Goal: Find contact information: Find contact information

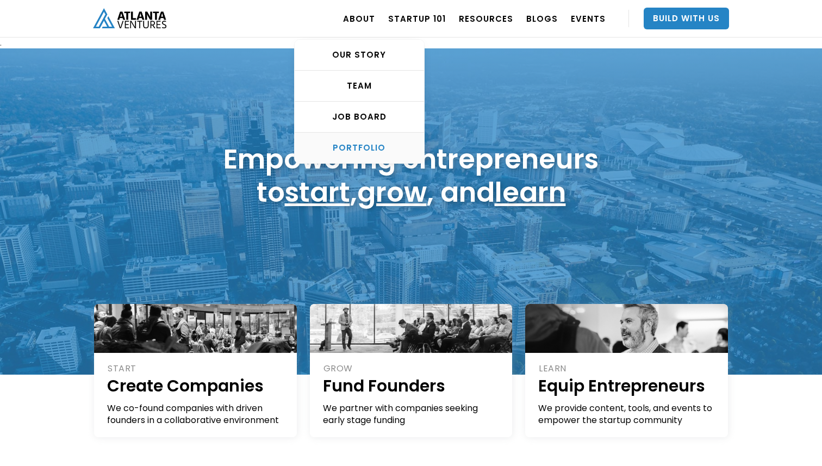
click at [371, 147] on div "PORTFOLIO" at bounding box center [359, 147] width 129 height 11
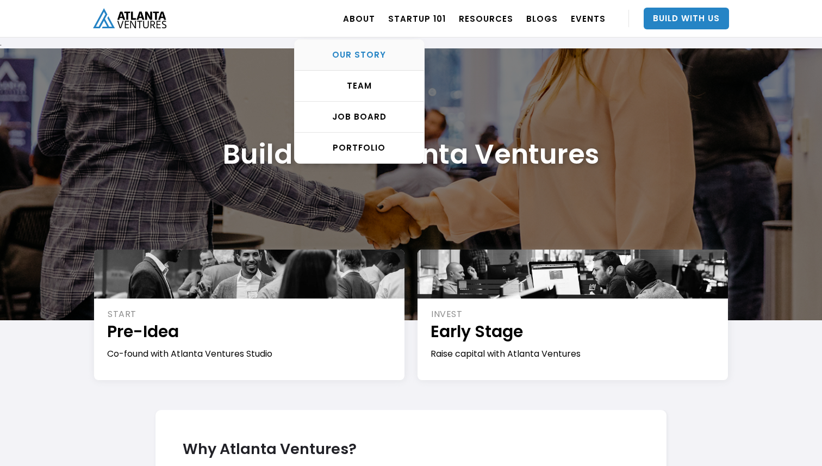
click at [363, 57] on div "OUR STORY" at bounding box center [359, 54] width 129 height 11
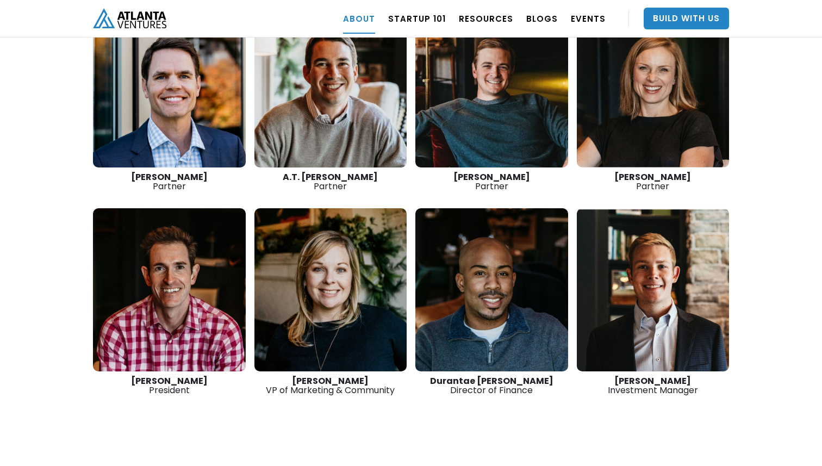
scroll to position [1645, 0]
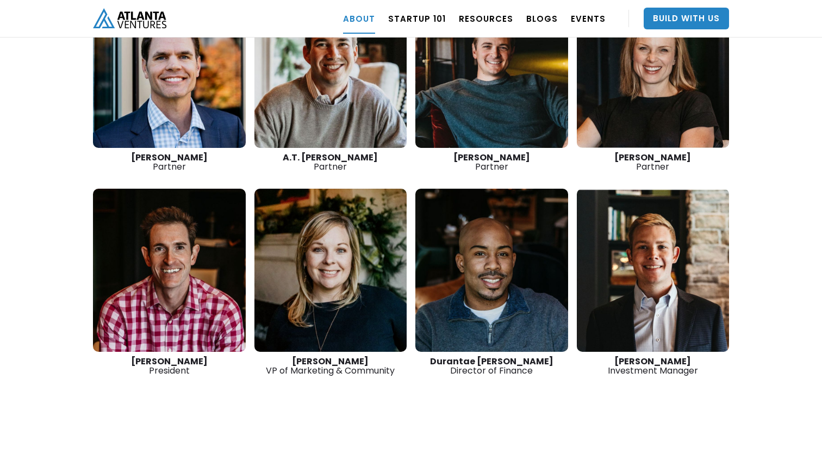
click at [499, 260] on link at bounding box center [492, 270] width 153 height 163
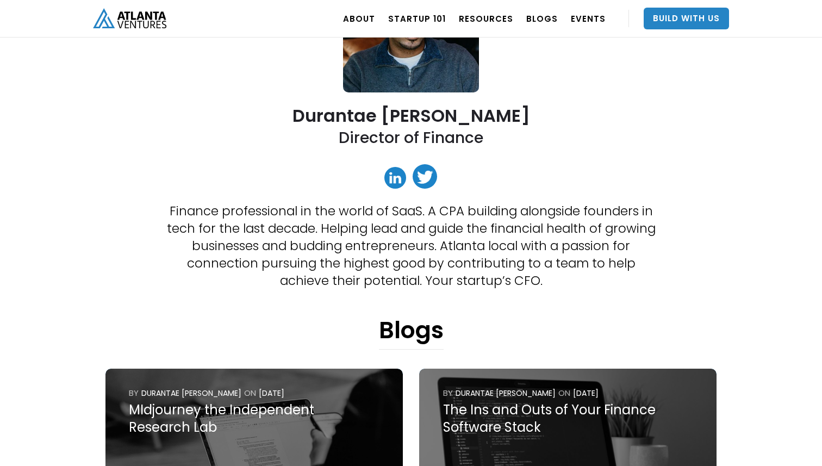
scroll to position [158, 0]
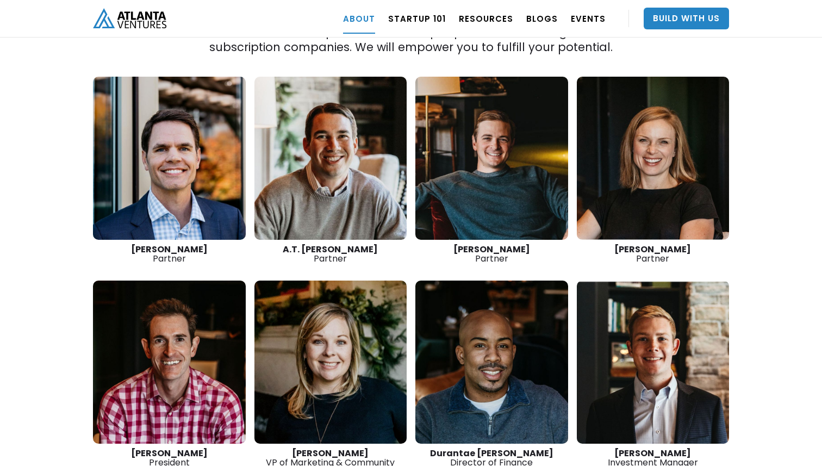
scroll to position [1554, 0]
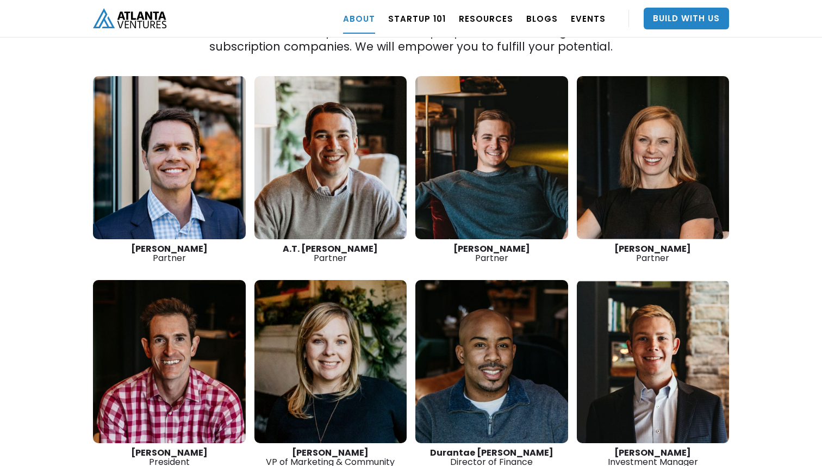
click at [212, 136] on link at bounding box center [169, 157] width 153 height 163
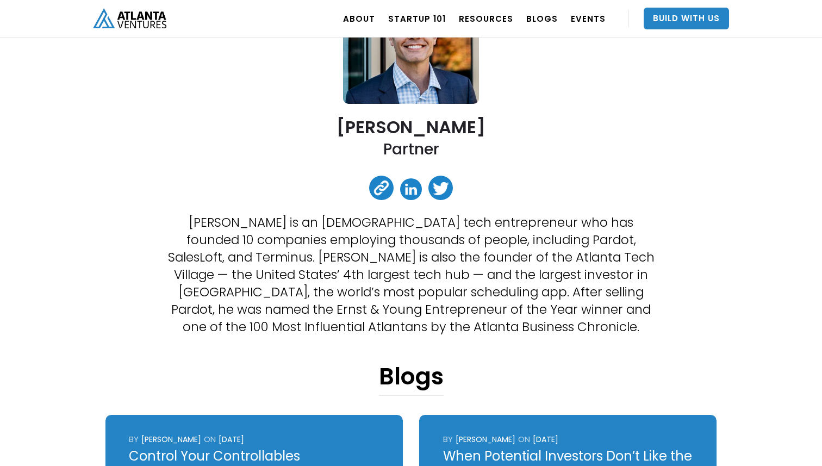
scroll to position [144, 0]
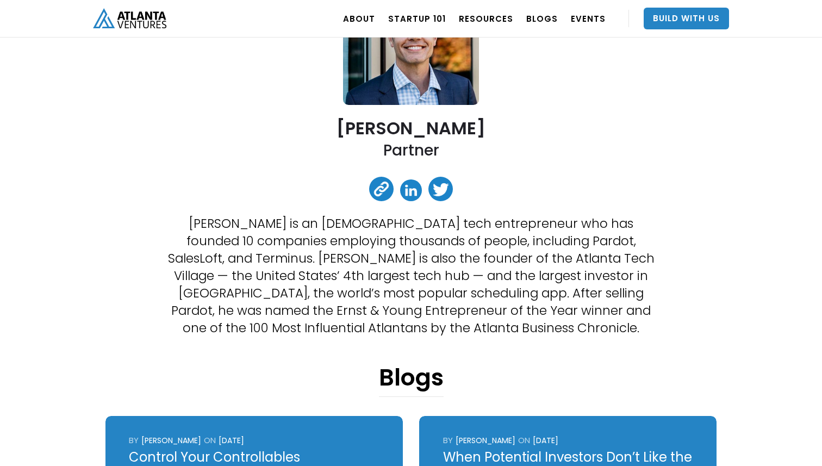
click at [411, 192] on link at bounding box center [411, 190] width 22 height 22
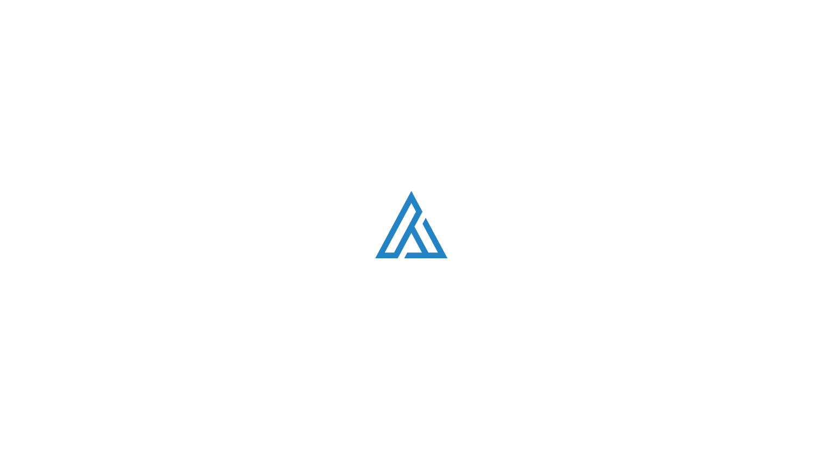
scroll to position [1554, 0]
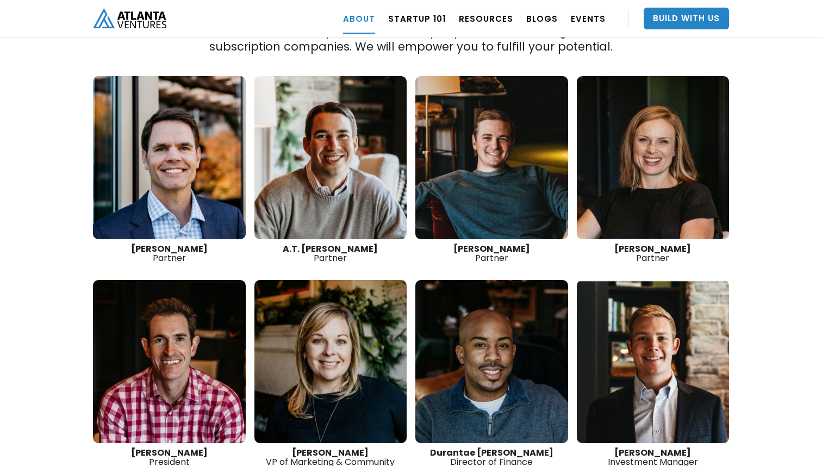
click at [493, 115] on link at bounding box center [492, 157] width 153 height 163
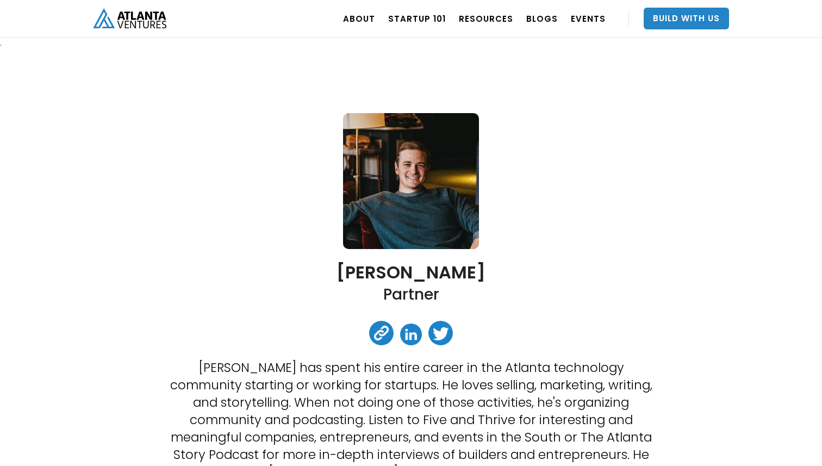
click at [416, 333] on link at bounding box center [411, 335] width 22 height 22
